Goal: Task Accomplishment & Management: Complete application form

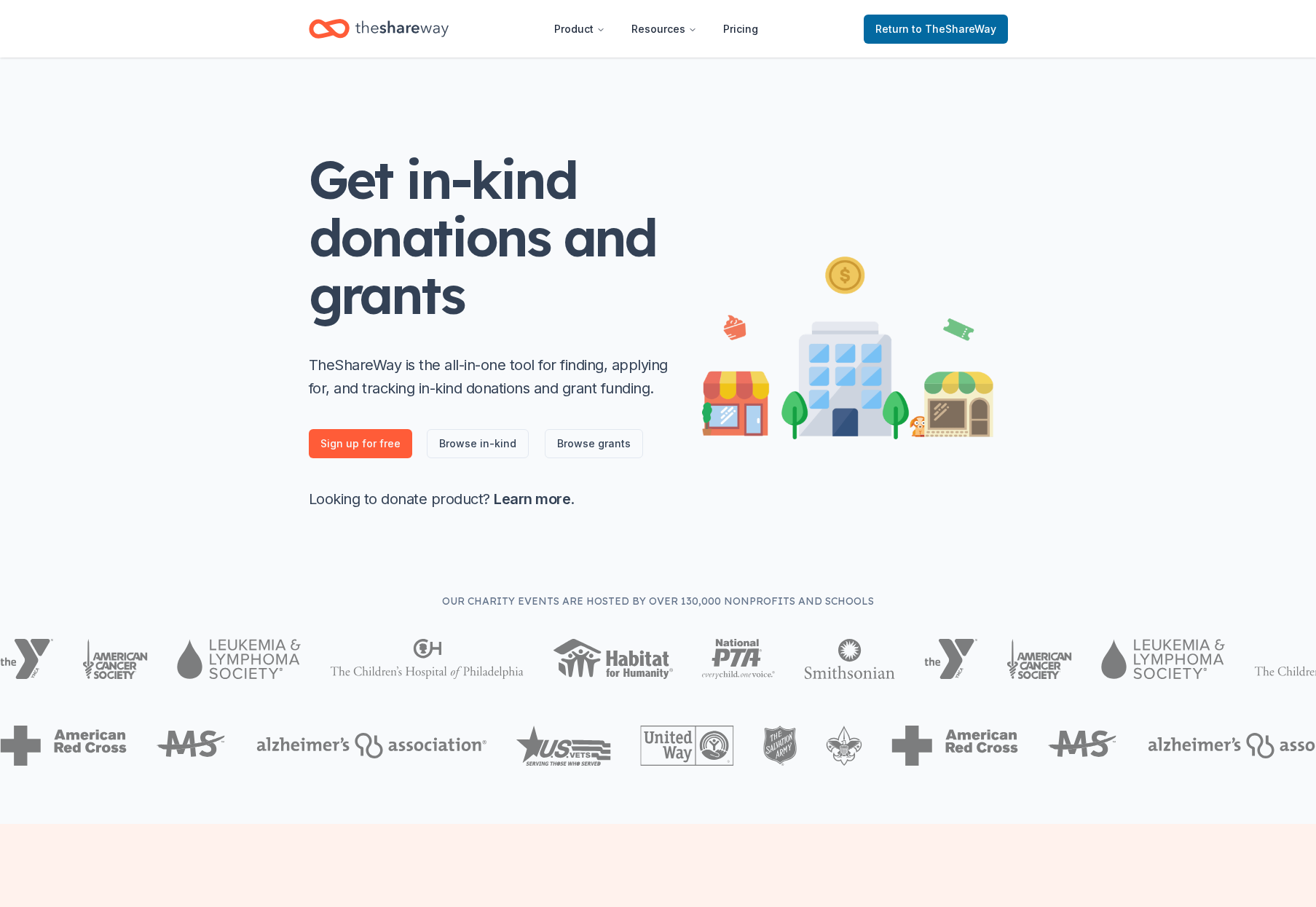
scroll to position [3, 0]
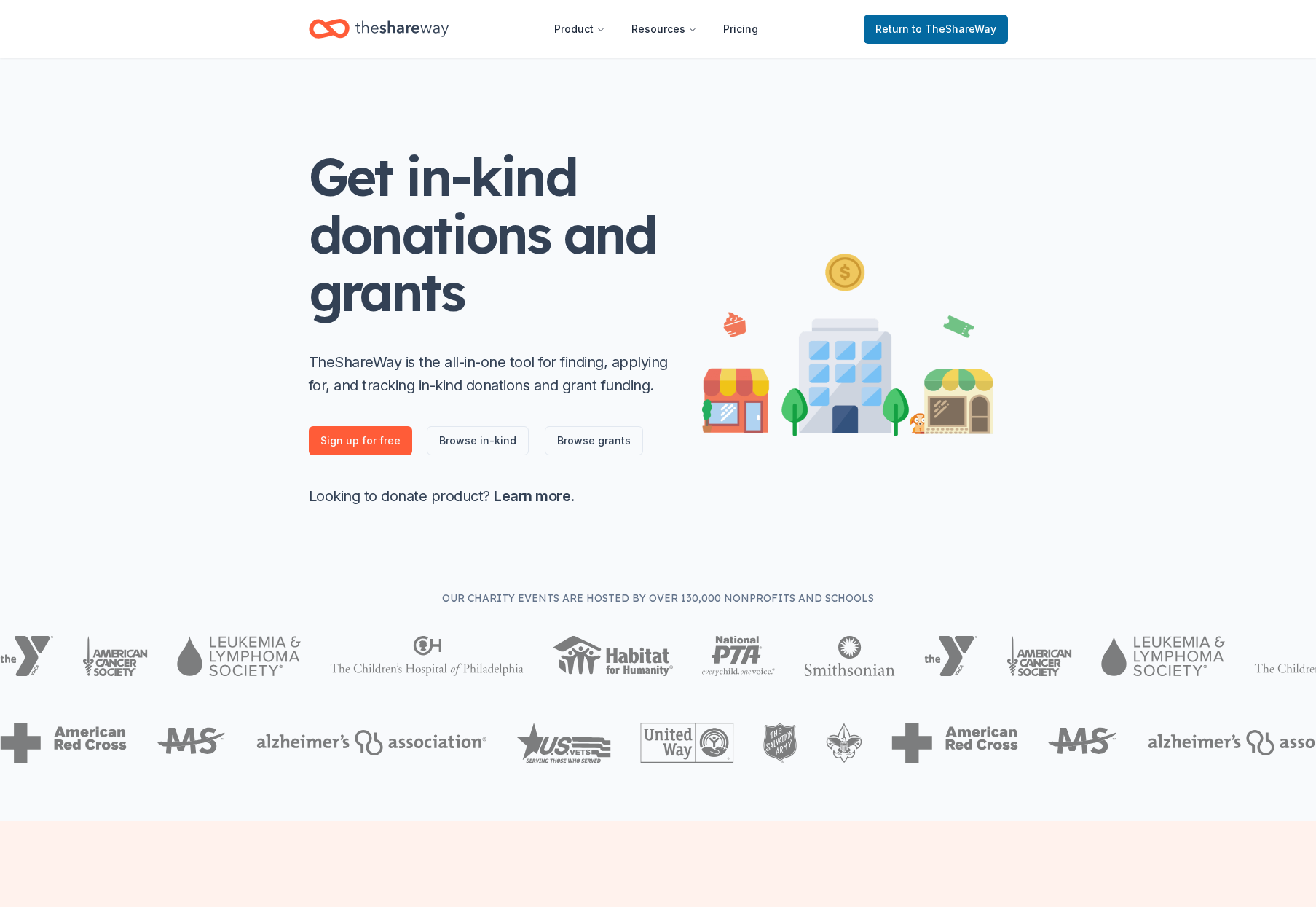
click at [397, 37] on icon "Home" at bounding box center [402, 29] width 94 height 30
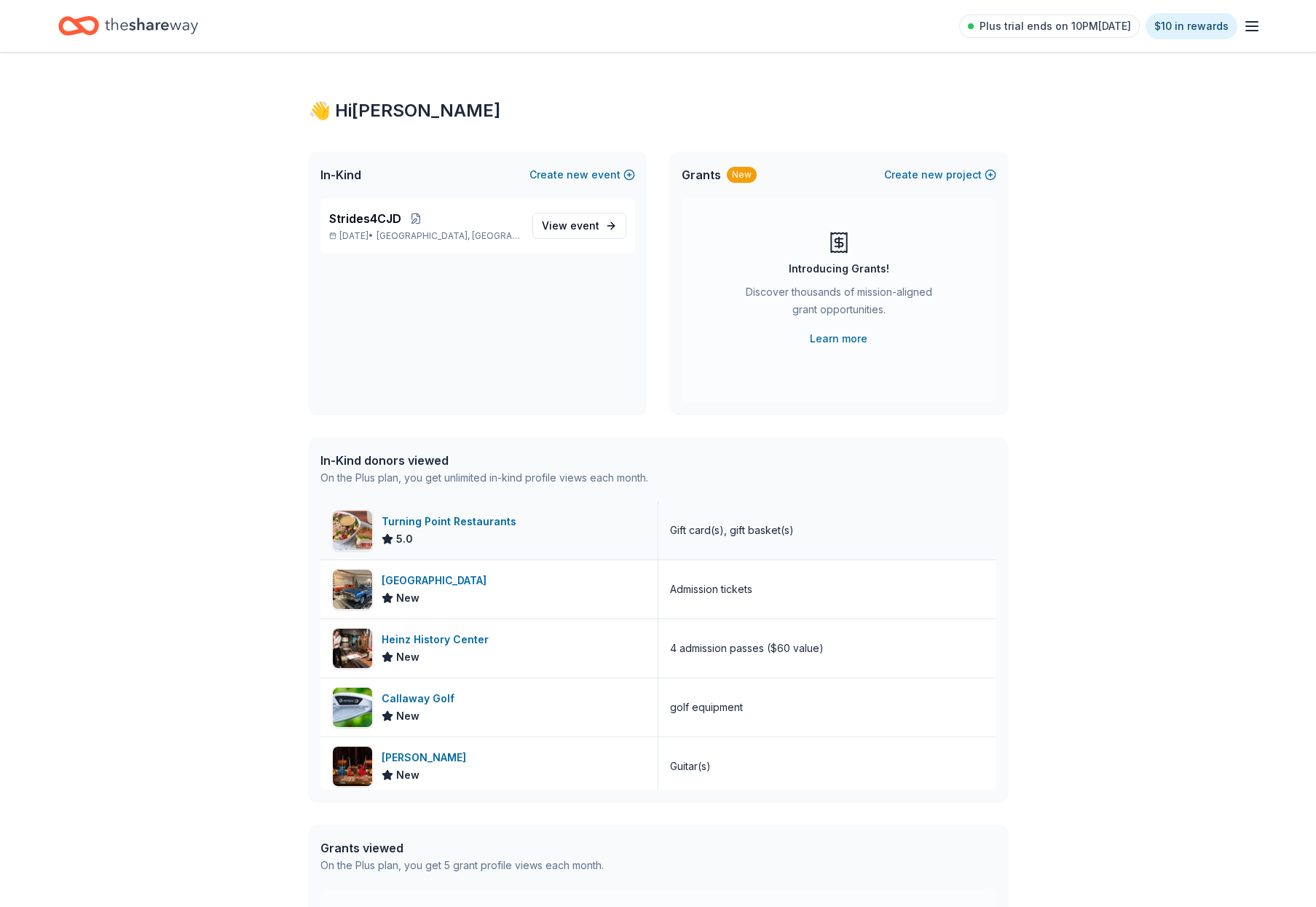
click at [456, 522] on div "Turning Point Restaurants" at bounding box center [452, 521] width 140 height 18
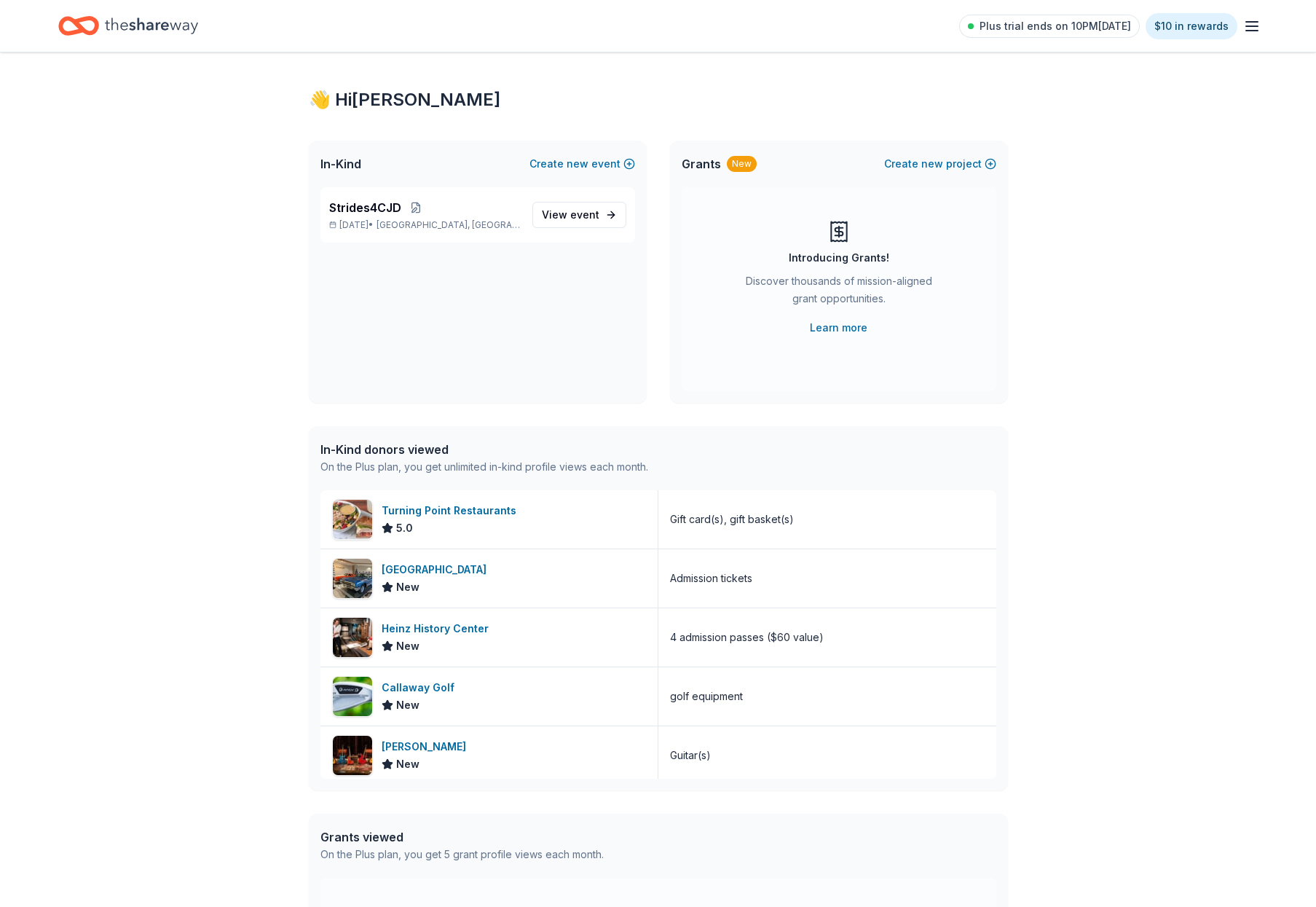
scroll to position [13, 0]
click at [552, 215] on span "View event" at bounding box center [570, 213] width 58 height 18
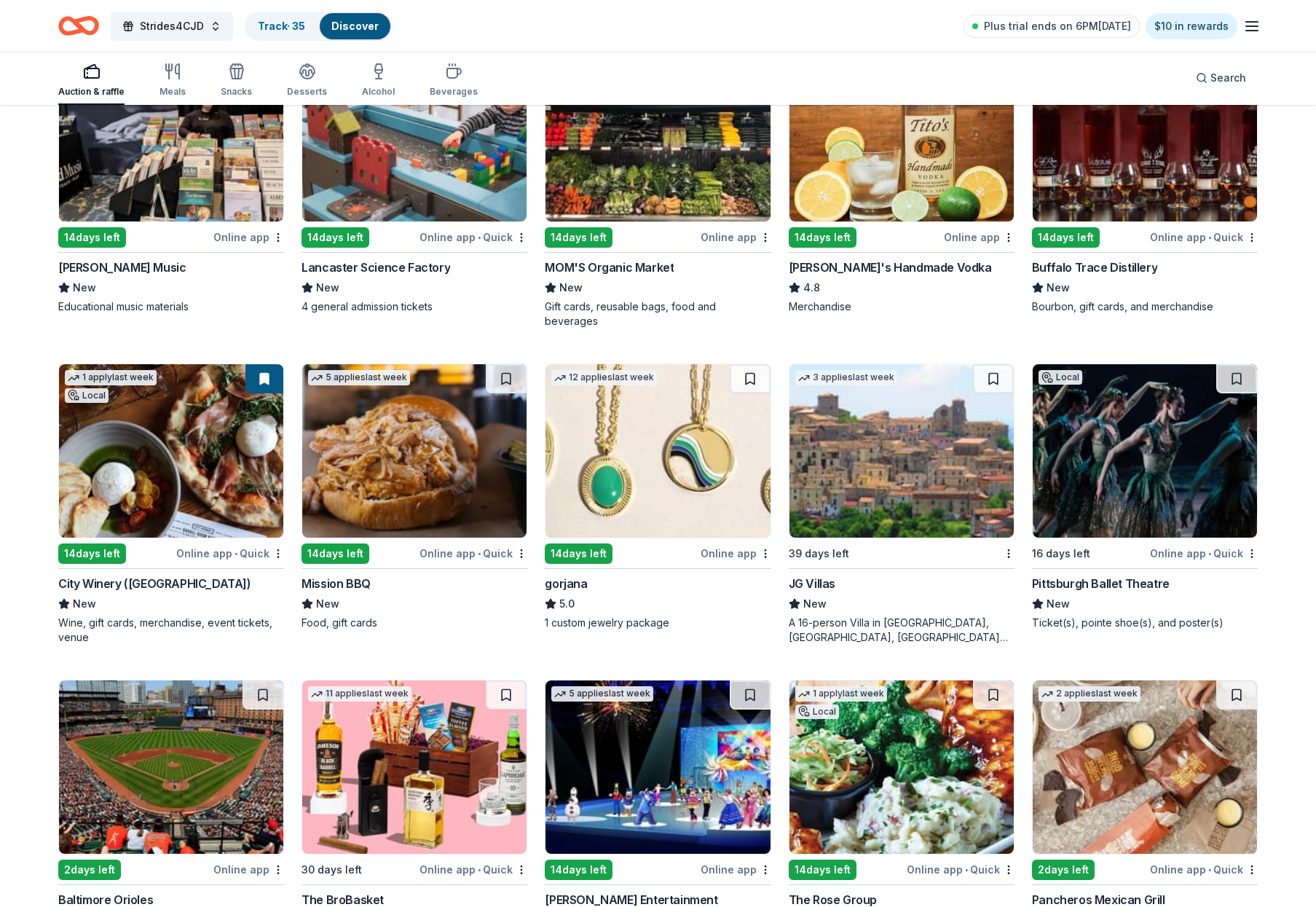
scroll to position [2368, 0]
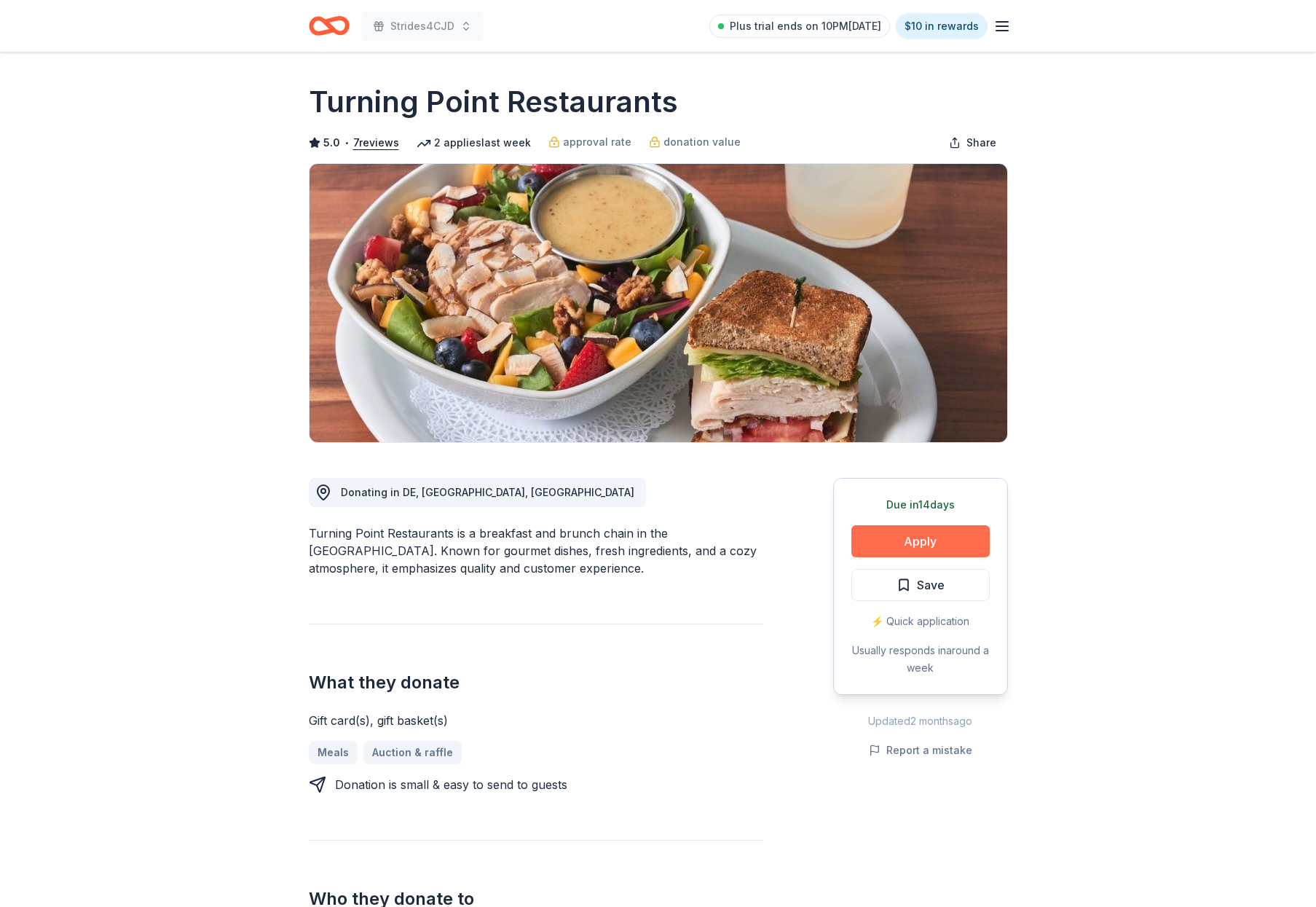
click at [893, 545] on button "Apply" at bounding box center [921, 541] width 139 height 32
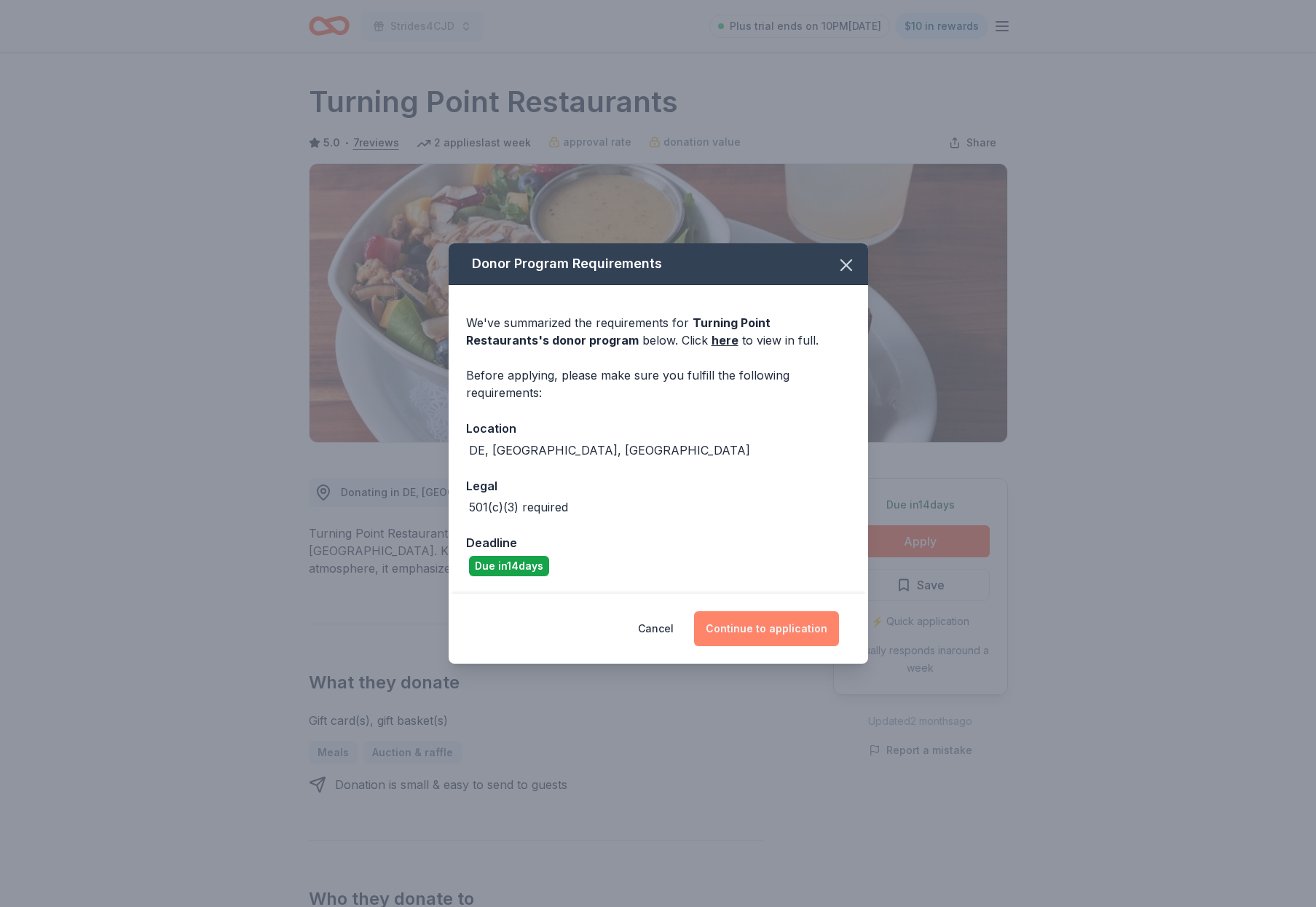
click at [785, 626] on button "Continue to application" at bounding box center [767, 629] width 145 height 35
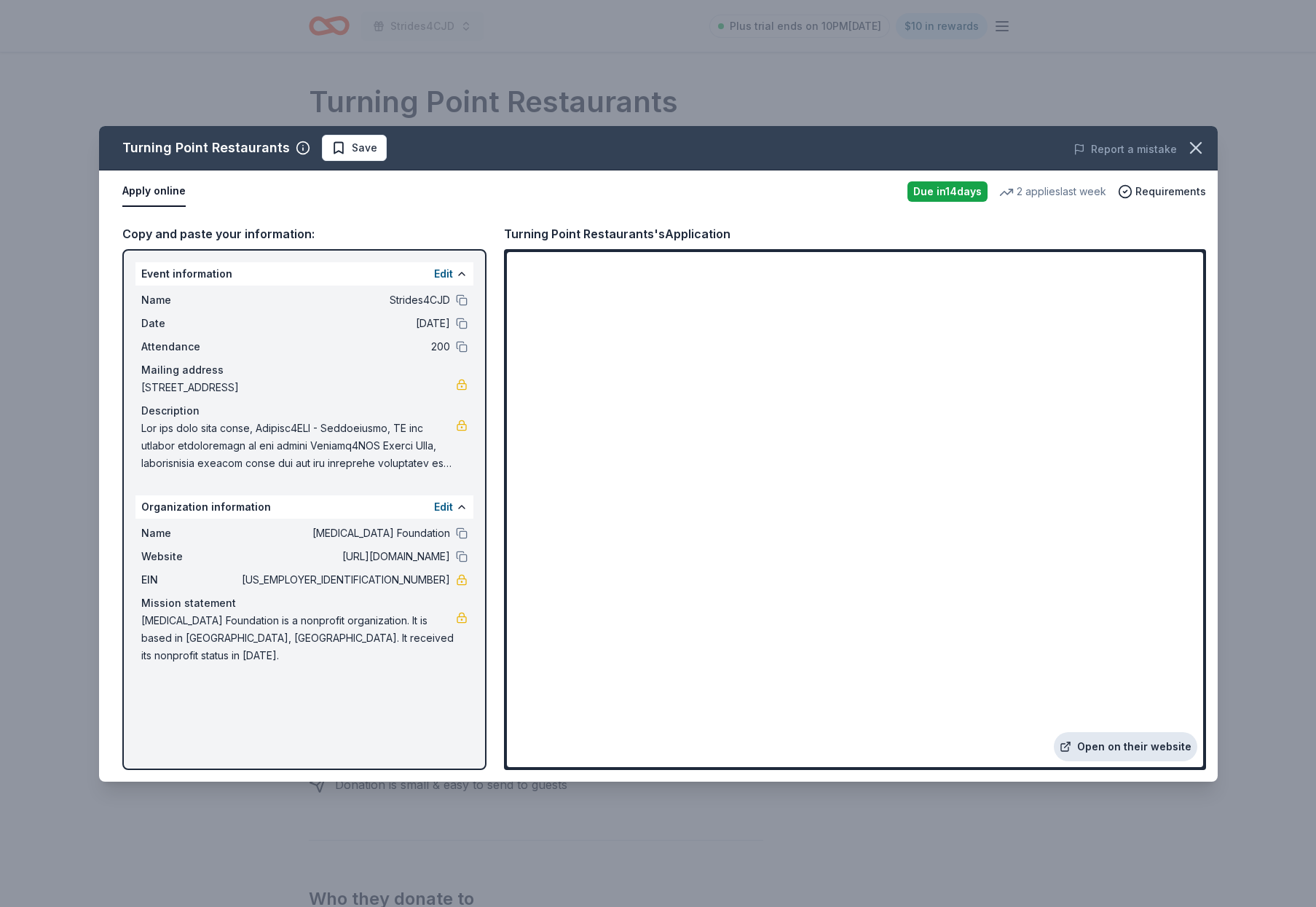
click at [1132, 744] on link "Open on their website" at bounding box center [1126, 747] width 144 height 29
click at [1202, 149] on icon "button" at bounding box center [1196, 148] width 20 height 20
